Goal: Find specific page/section: Find specific page/section

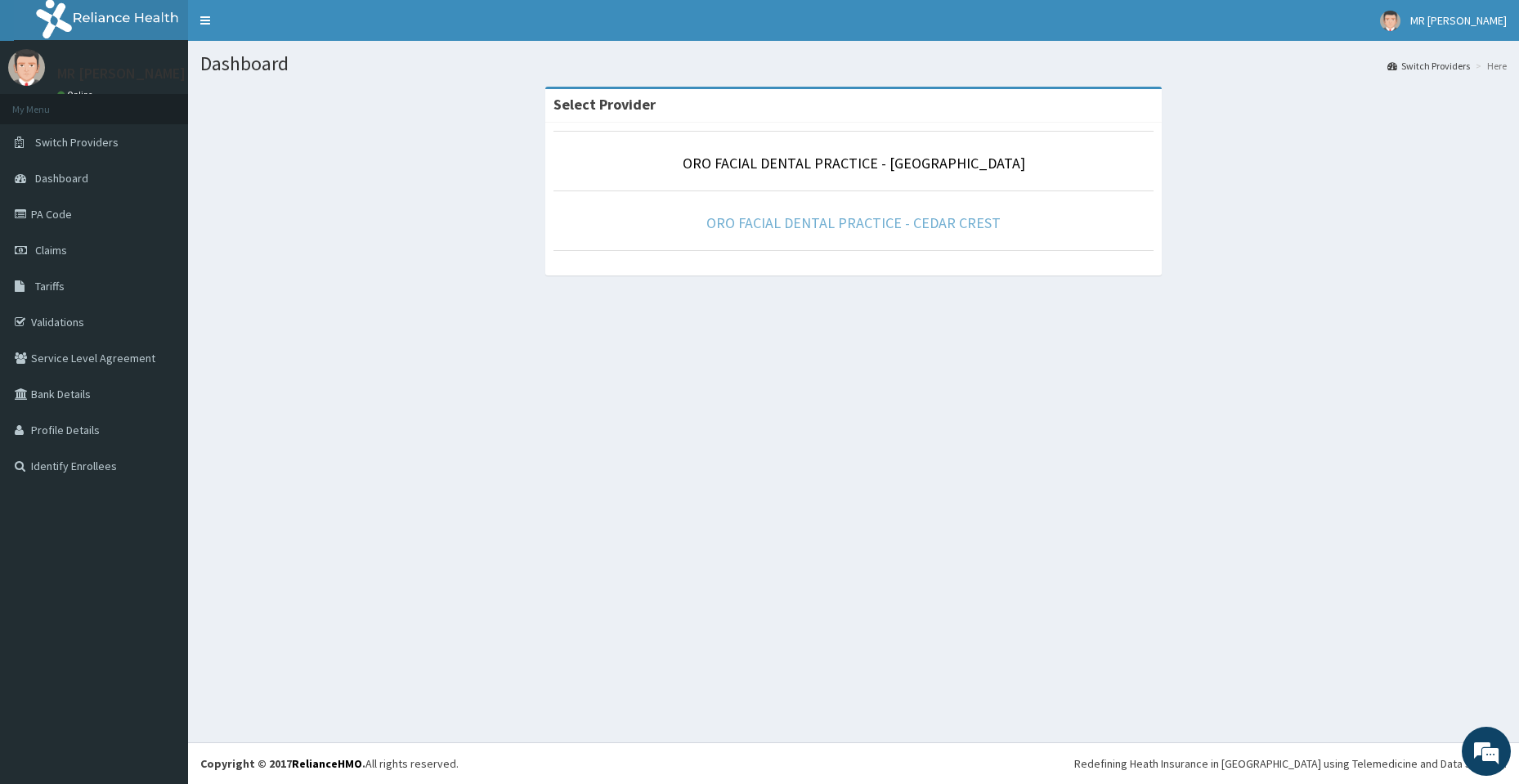
click at [812, 224] on link "ORO FACIAL DENTAL PRACTICE - CEDAR CREST" at bounding box center [853, 222] width 294 height 19
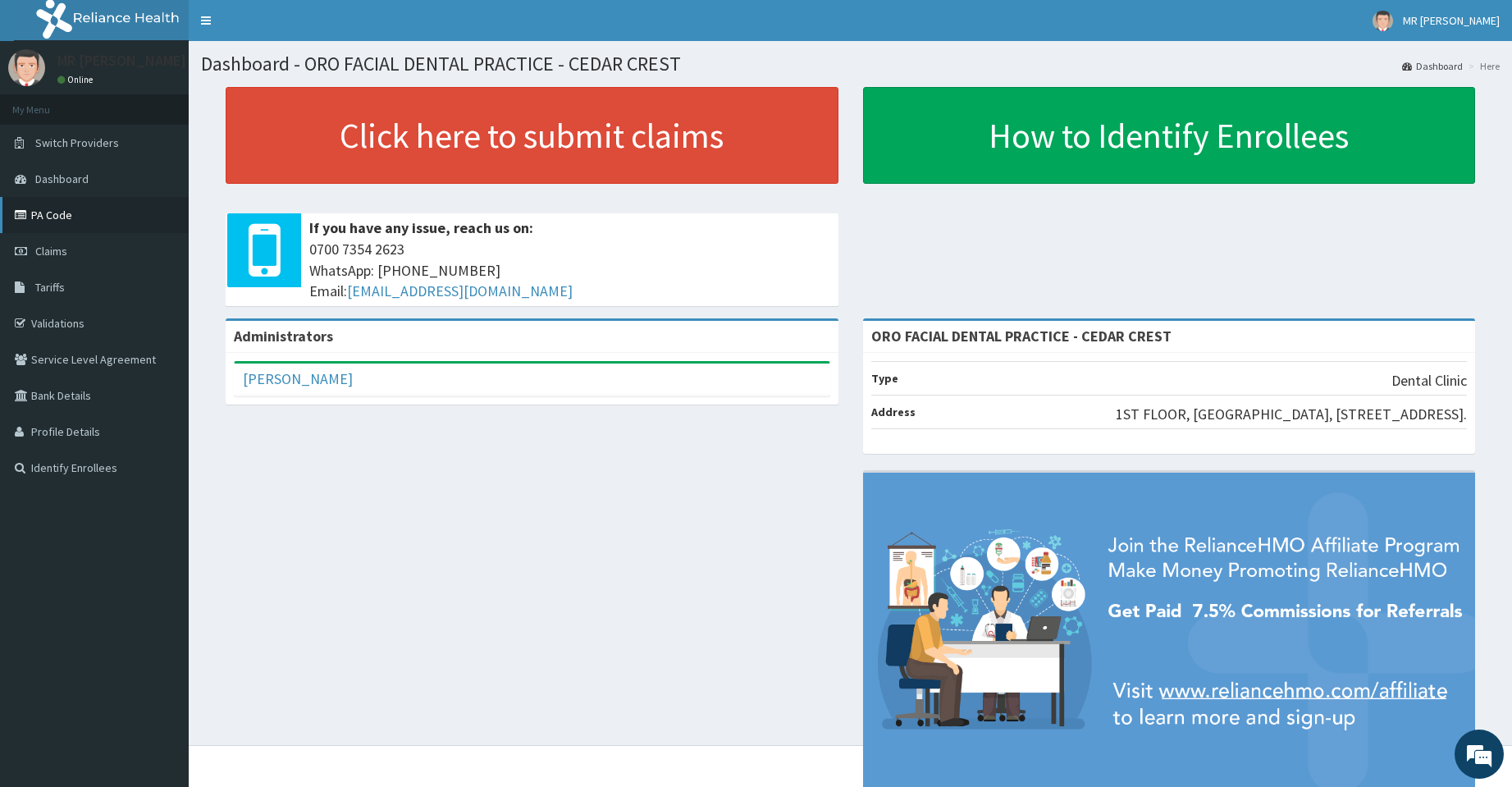
click at [52, 212] on link "PA Code" at bounding box center [94, 215] width 189 height 36
